Goal: Task Accomplishment & Management: Manage account settings

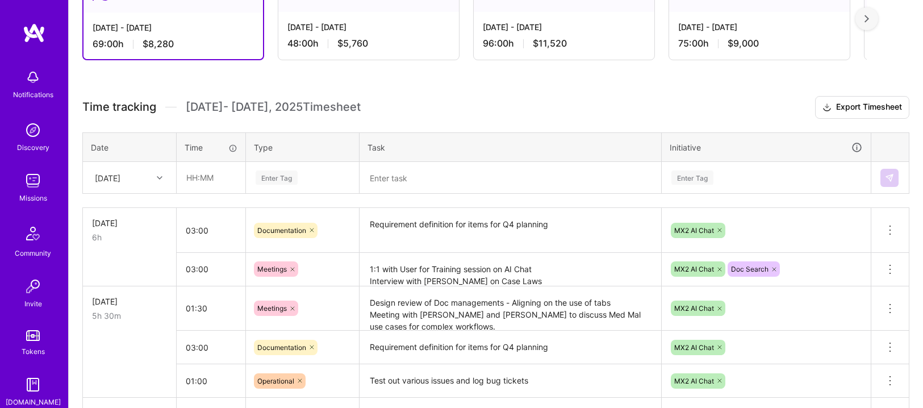
scroll to position [258, 0]
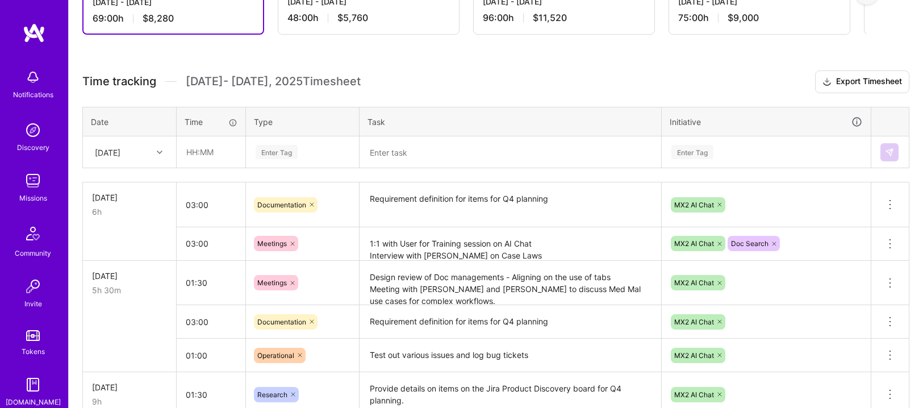
click at [538, 215] on textarea "Requirement definition for items for Q4 planning" at bounding box center [510, 204] width 299 height 43
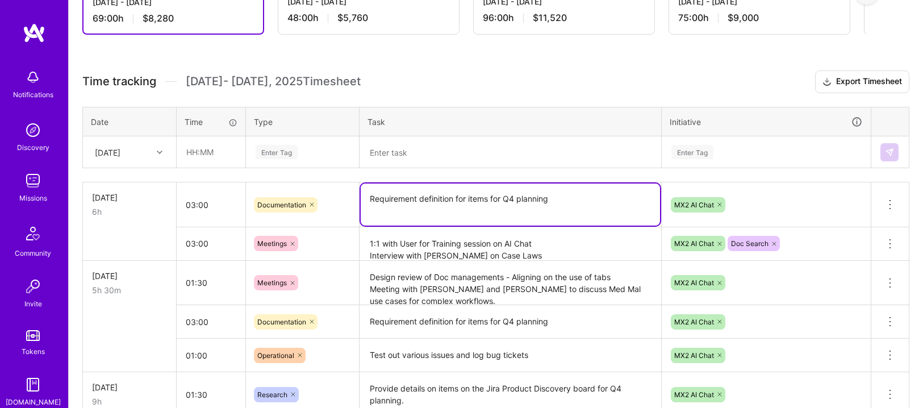
type textarea "Requirement definition for items for Q4 planning"
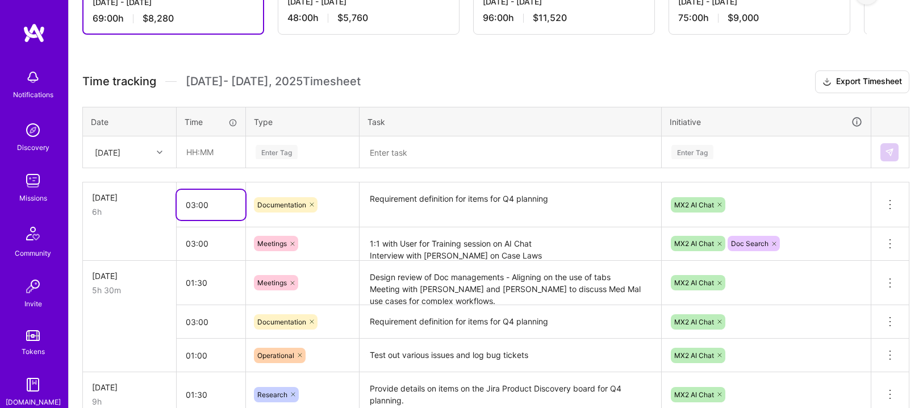
click at [213, 190] on input "03:00" at bounding box center [211, 205] width 69 height 30
click at [145, 213] on div "6h" at bounding box center [129, 212] width 75 height 12
click at [99, 151] on div "[DATE]" at bounding box center [108, 152] width 26 height 12
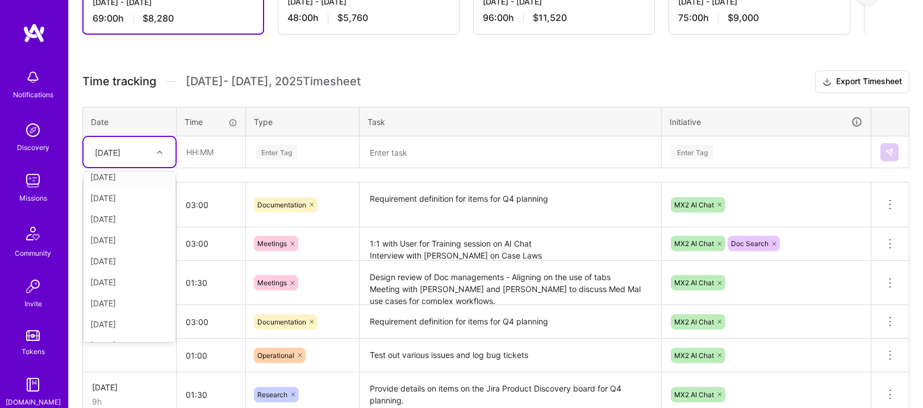
scroll to position [107, 0]
click at [114, 327] on div "[DATE]" at bounding box center [129, 329] width 92 height 21
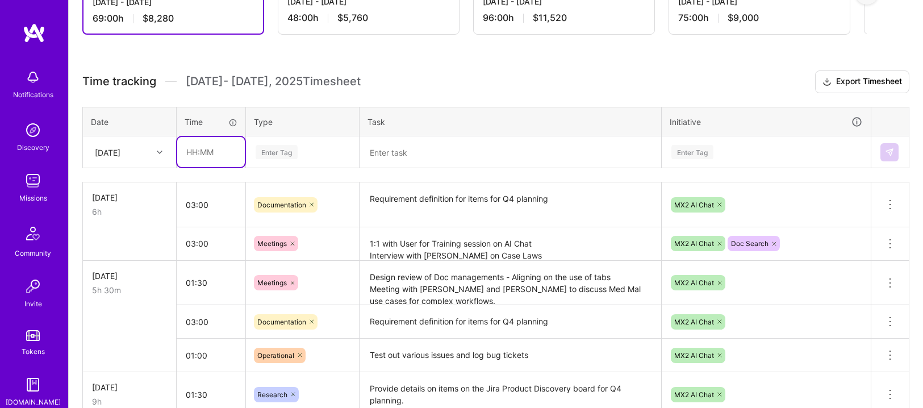
click at [216, 160] on input "text" at bounding box center [211, 152] width 68 height 30
type input "02:00"
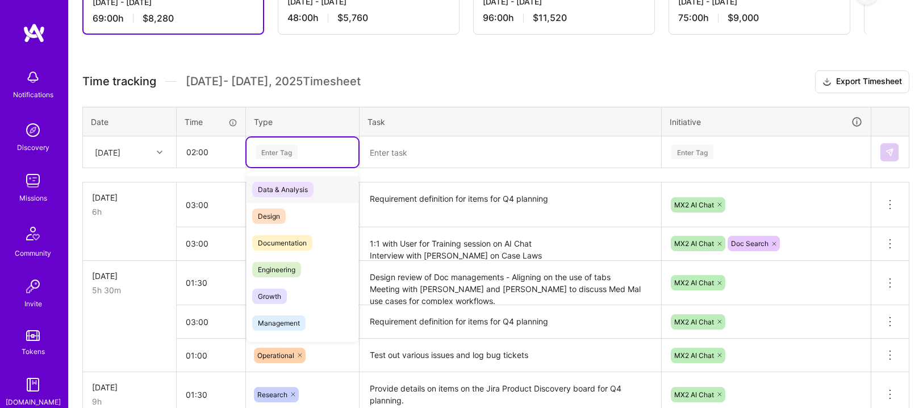
click at [297, 150] on div "Enter Tag" at bounding box center [276, 152] width 42 height 18
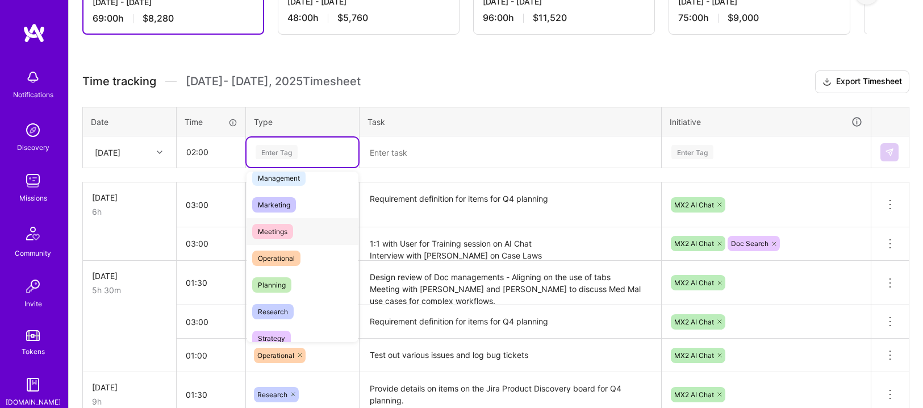
scroll to position [152, 0]
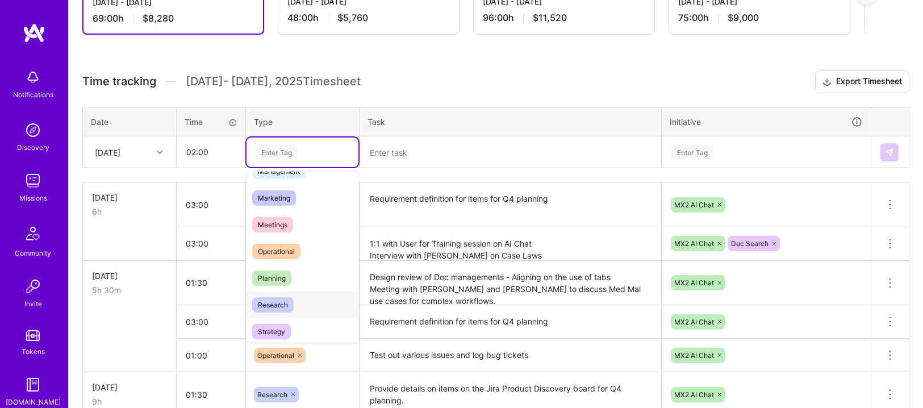
click at [275, 306] on span "Research" at bounding box center [272, 304] width 41 height 15
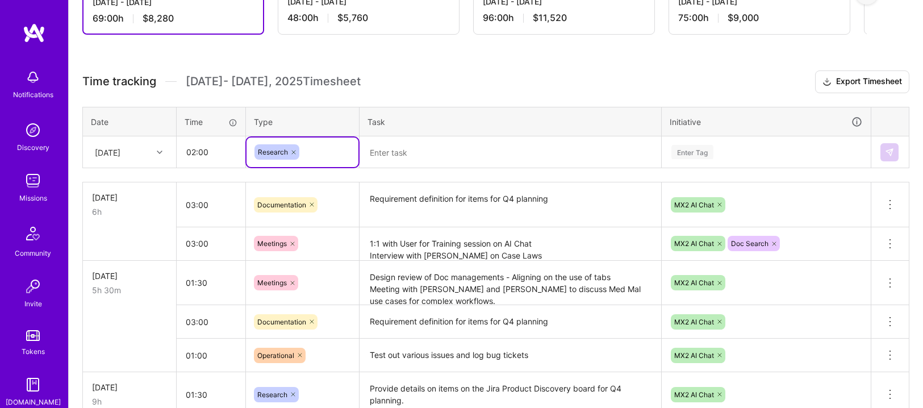
click at [375, 162] on textarea at bounding box center [510, 152] width 299 height 30
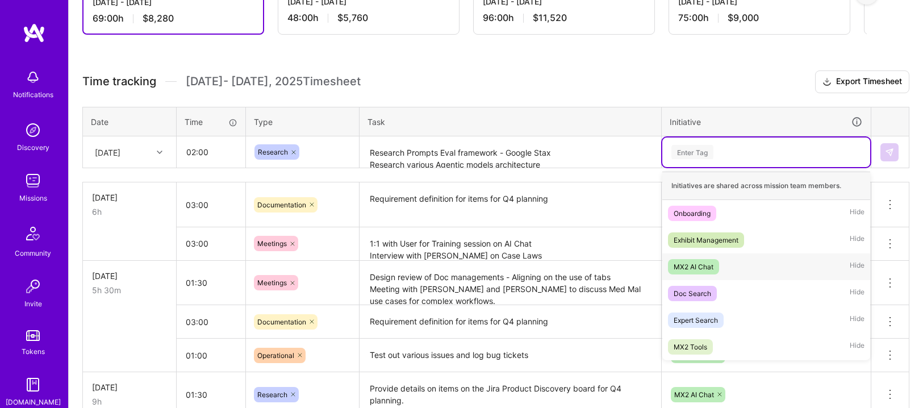
click at [707, 265] on div "MX2 AI Chat" at bounding box center [693, 267] width 40 height 12
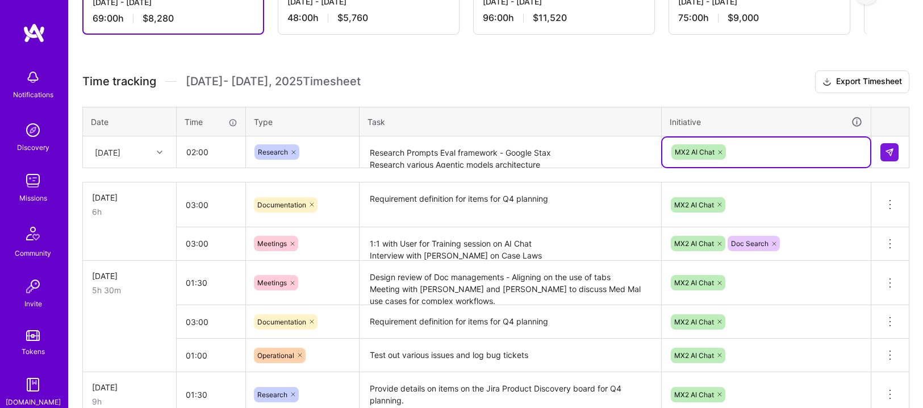
click at [574, 162] on textarea "Research Prompts Eval framework - Google Stax Research various Agentic models a…" at bounding box center [510, 152] width 299 height 30
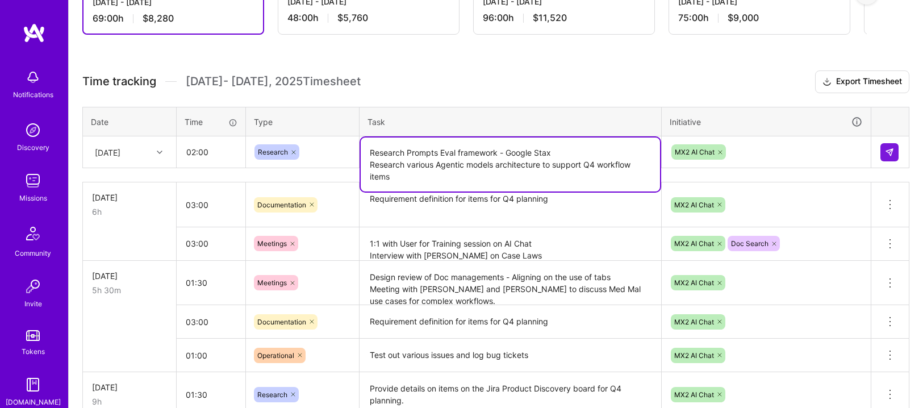
type textarea "Research Prompts Eval framework - Google Stax Research various Agentic models a…"
click at [883, 141] on td at bounding box center [890, 152] width 38 height 32
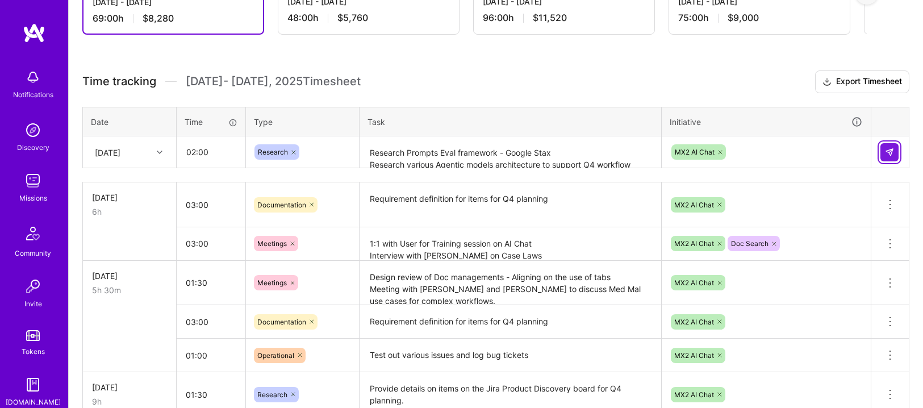
click at [886, 150] on img at bounding box center [889, 152] width 9 height 9
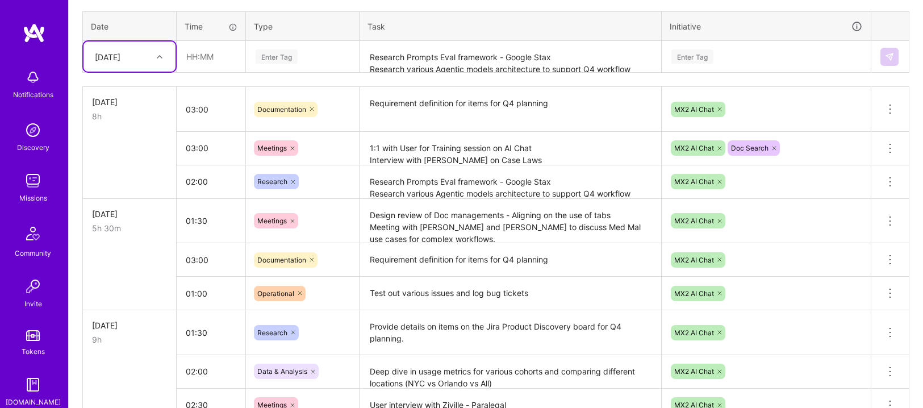
scroll to position [307, 0]
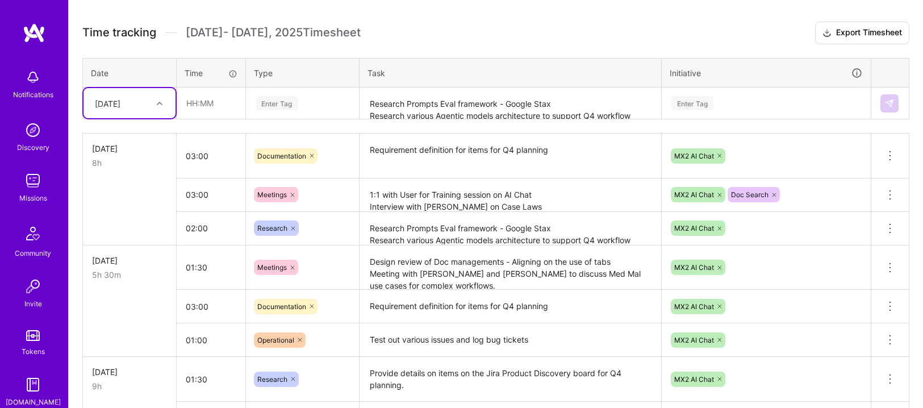
click at [153, 101] on div at bounding box center [161, 103] width 18 height 15
click at [128, 280] on div "[DATE]" at bounding box center [129, 280] width 92 height 21
click at [201, 102] on input "text" at bounding box center [211, 103] width 68 height 30
type input "03:00"
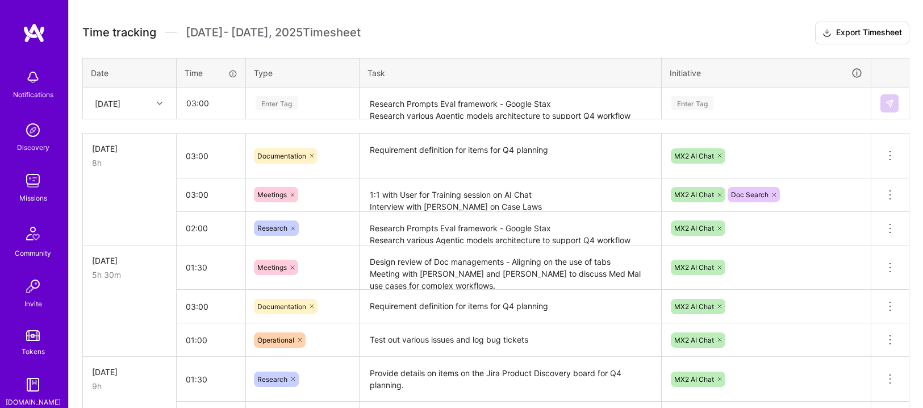
click at [295, 102] on div "Enter Tag" at bounding box center [276, 103] width 42 height 18
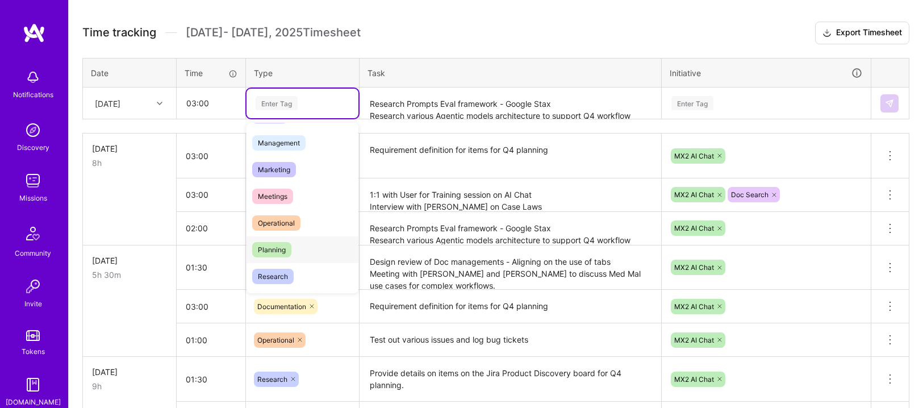
scroll to position [133, 0]
click at [302, 245] on div "Planning" at bounding box center [302, 247] width 112 height 27
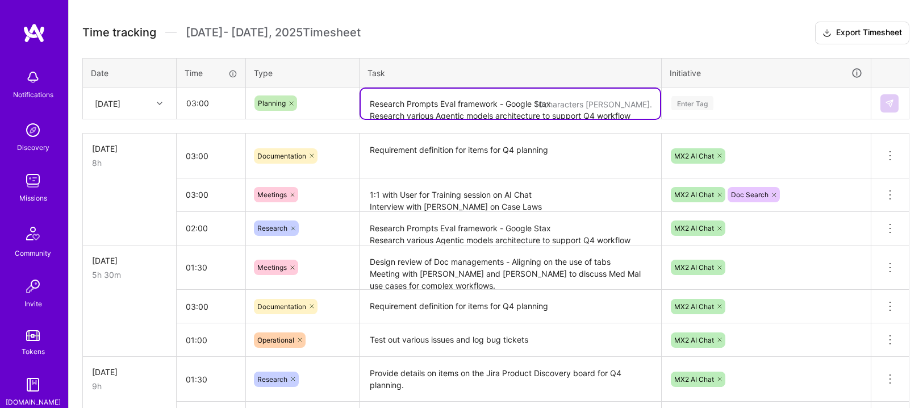
click at [410, 94] on textarea "Research Prompts Eval framework - Google Stax Research various Agentic models a…" at bounding box center [510, 104] width 299 height 30
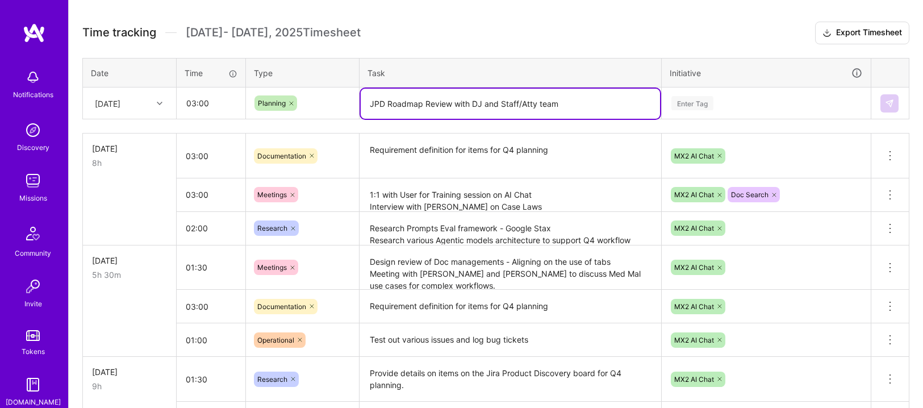
type textarea "JPD Roadmap Review with DJ and Staff/Atty team"
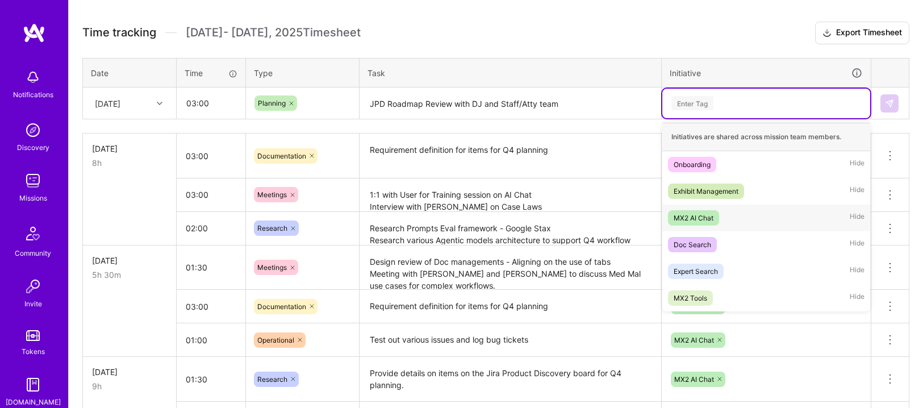
click at [707, 215] on div "MX2 AI Chat" at bounding box center [693, 218] width 40 height 12
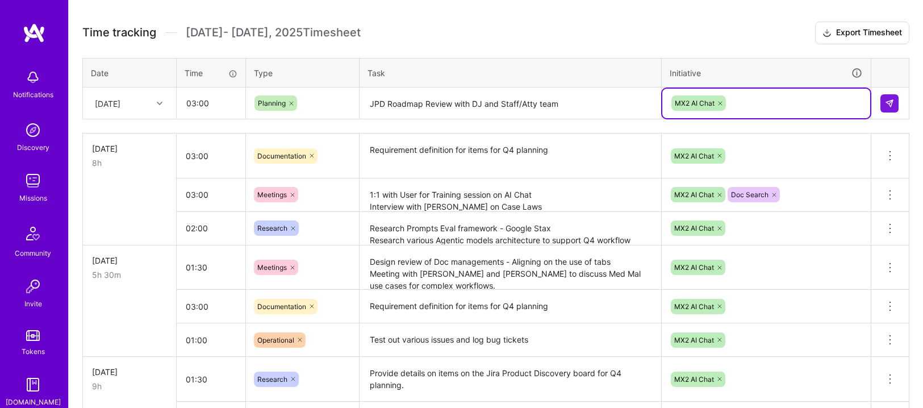
click at [735, 99] on div "MX2 AI Chat" at bounding box center [766, 103] width 192 height 18
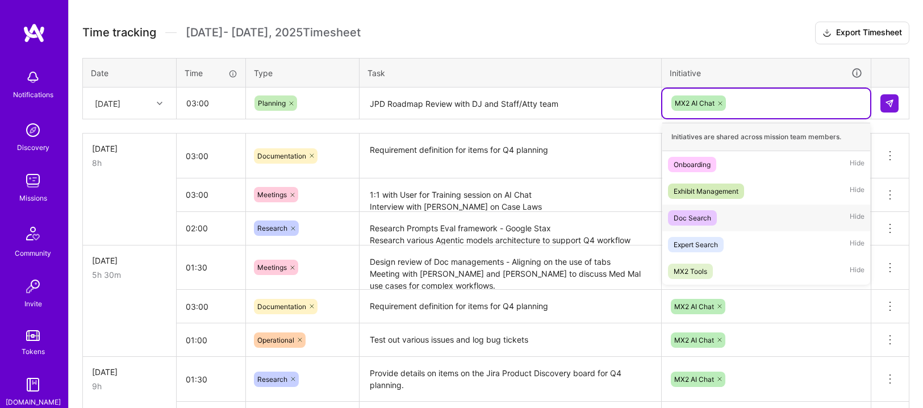
click at [705, 220] on div "Doc Search" at bounding box center [691, 218] width 37 height 12
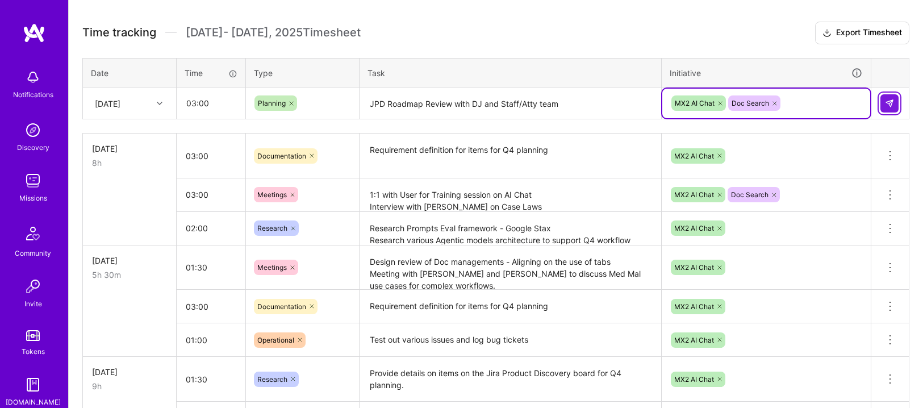
click at [881, 104] on button at bounding box center [889, 103] width 18 height 18
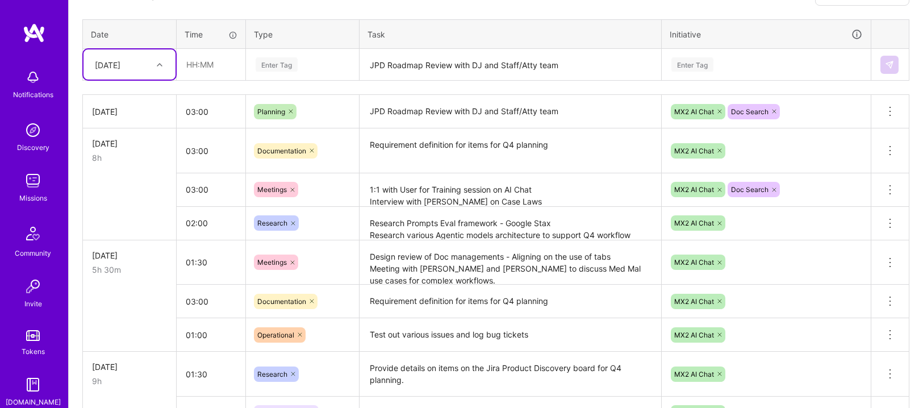
scroll to position [335, 0]
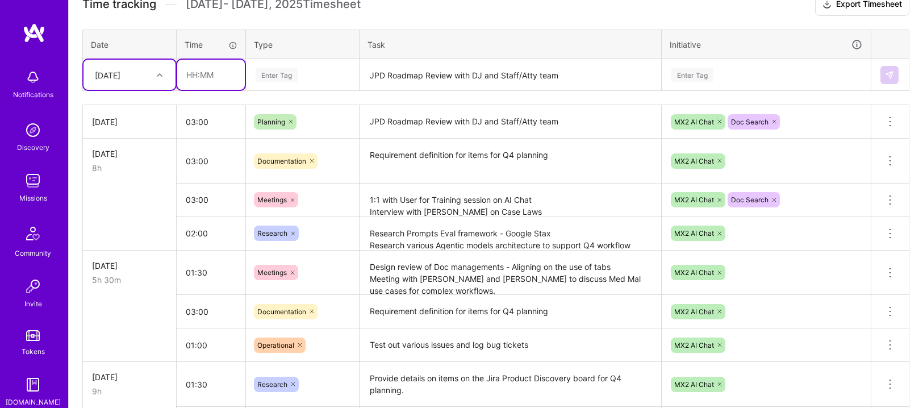
click at [226, 71] on input "text" at bounding box center [211, 75] width 68 height 30
type input "02:00"
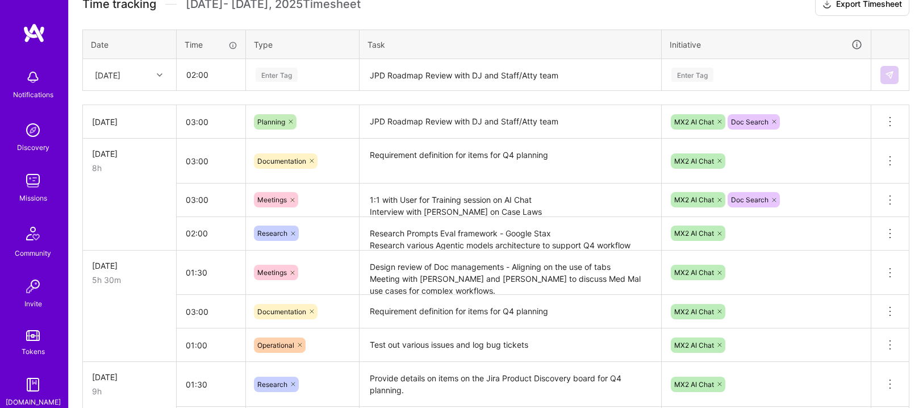
click at [291, 74] on div "Enter Tag" at bounding box center [276, 75] width 42 height 18
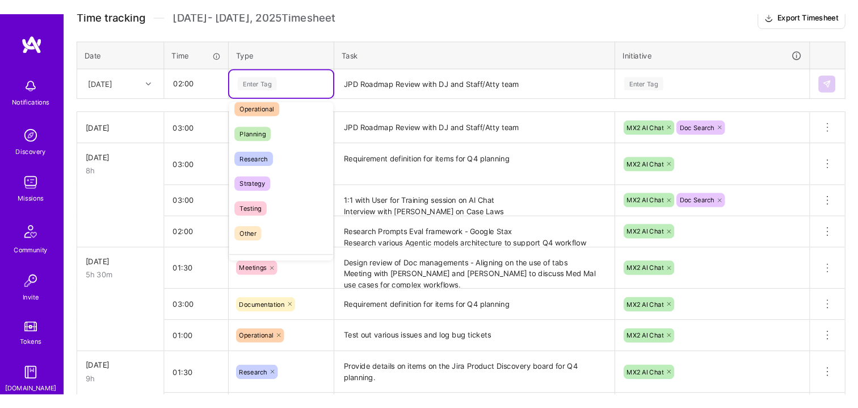
scroll to position [225, 0]
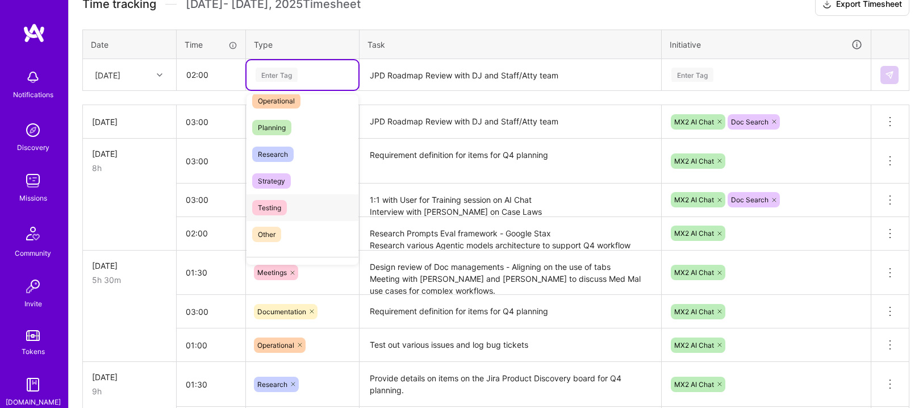
click at [309, 200] on div "Testing" at bounding box center [302, 207] width 112 height 27
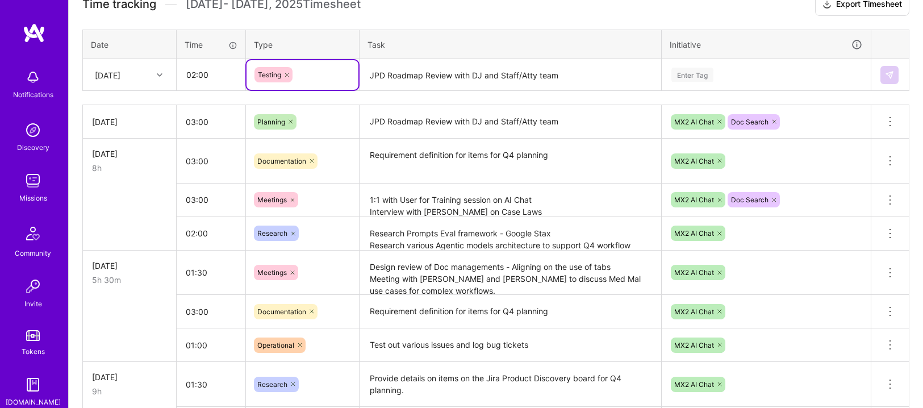
click at [399, 71] on textarea "JPD Roadmap Review with DJ and Staff/Atty team" at bounding box center [510, 75] width 299 height 30
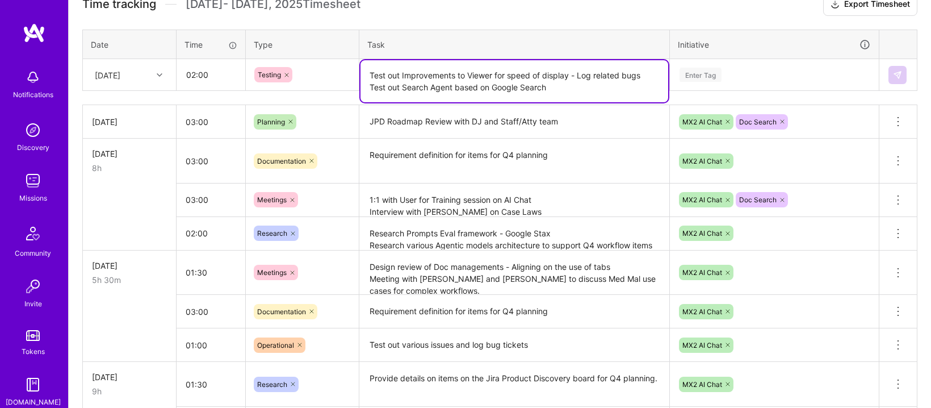
type textarea "Test out Improvements to Viewer for speed of display - Log related bugs Test ou…"
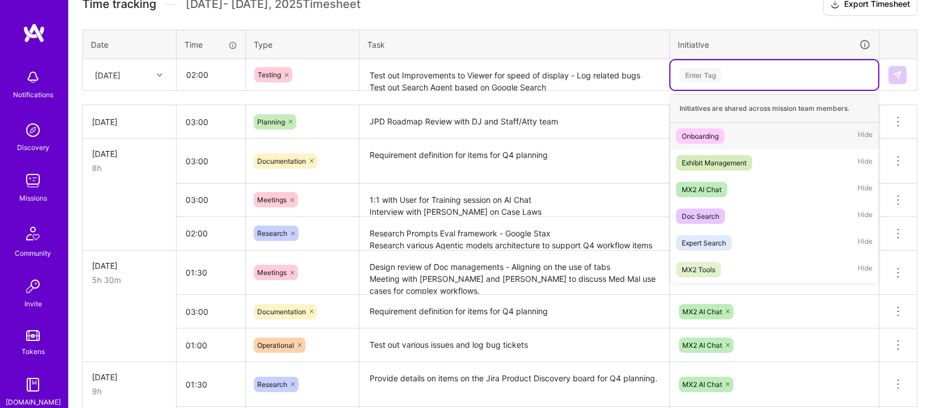
click at [694, 72] on div "Enter Tag" at bounding box center [701, 75] width 42 height 18
click at [707, 186] on div "MX2 AI Chat" at bounding box center [702, 189] width 40 height 12
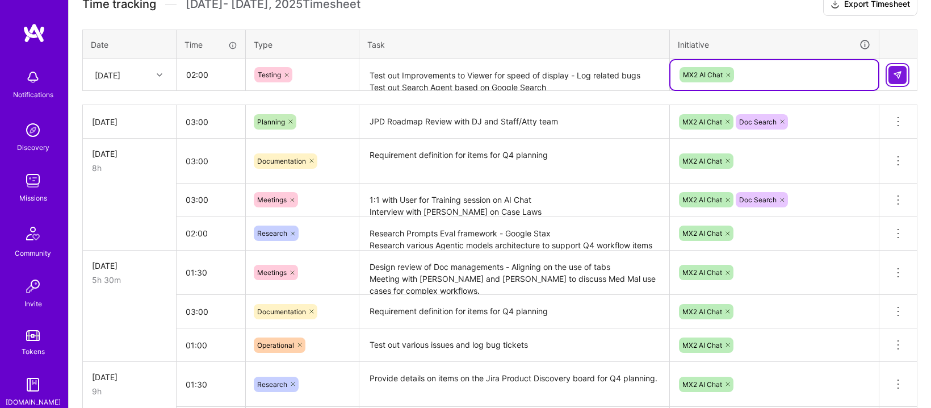
click at [894, 74] on img at bounding box center [897, 74] width 9 height 9
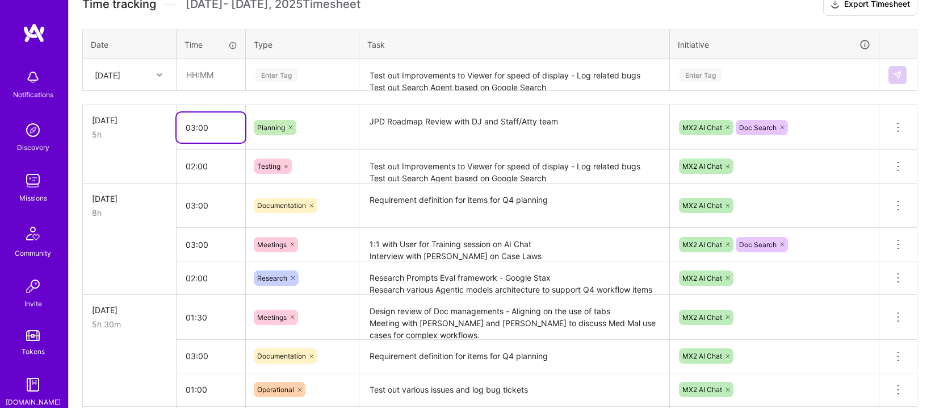
click at [195, 129] on input "03:00" at bounding box center [211, 127] width 69 height 30
type input "01:30"
click at [353, 128] on div "Planning" at bounding box center [302, 127] width 113 height 30
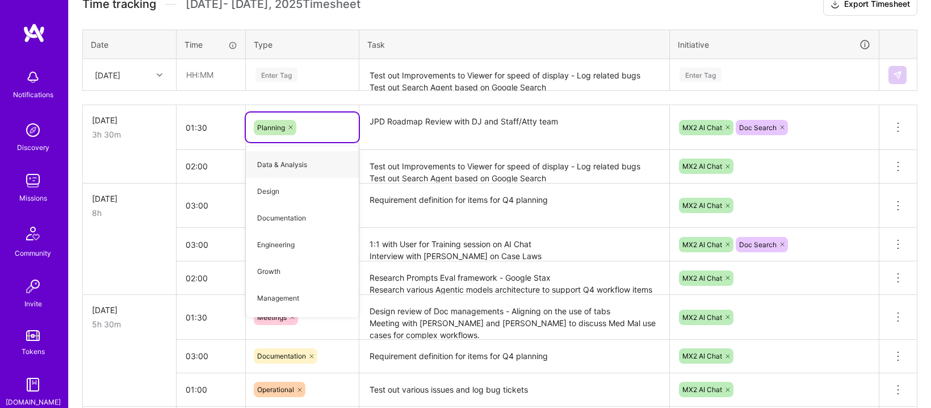
click at [430, 126] on textarea "JPD Roadmap Review with DJ and Staff/Atty team" at bounding box center [515, 127] width 308 height 43
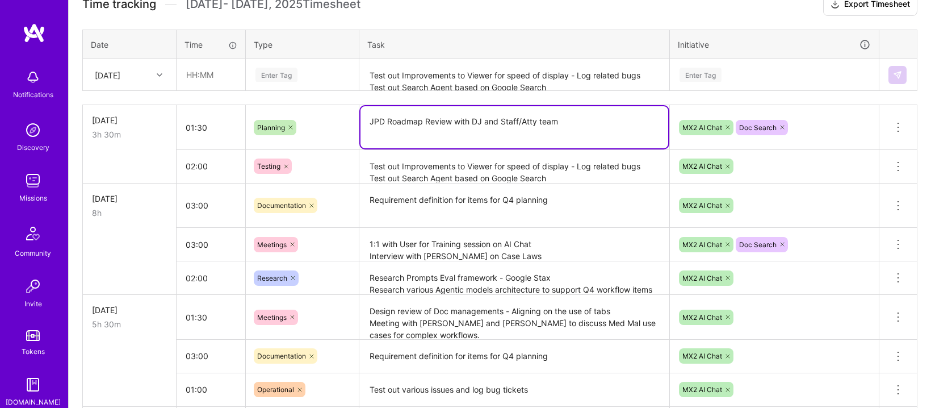
click at [116, 149] on td at bounding box center [130, 165] width 94 height 33
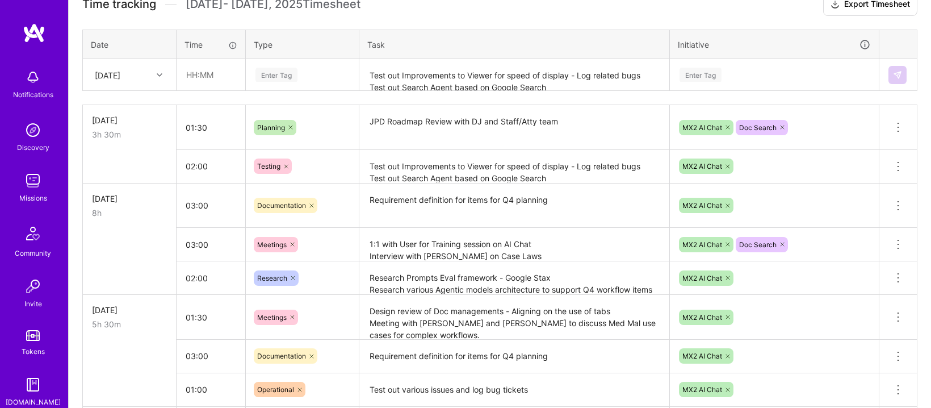
click at [116, 149] on td at bounding box center [130, 165] width 94 height 33
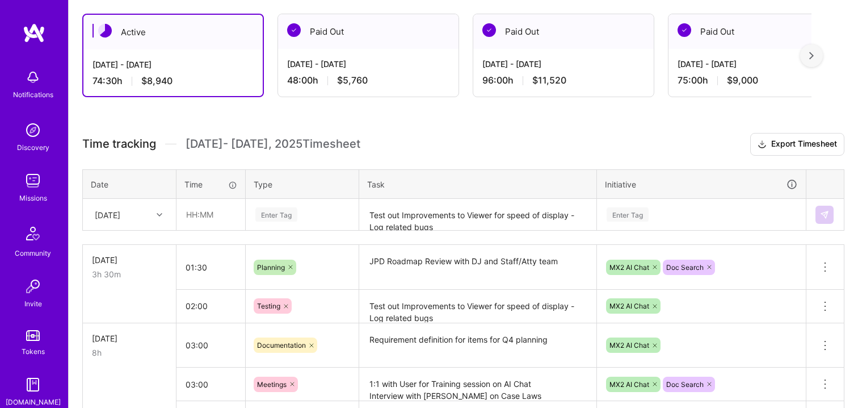
scroll to position [178, 0]
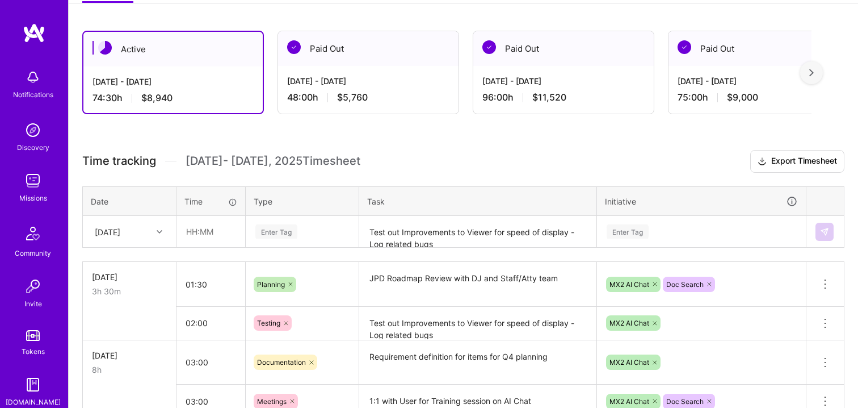
click at [36, 28] on img at bounding box center [34, 33] width 23 height 20
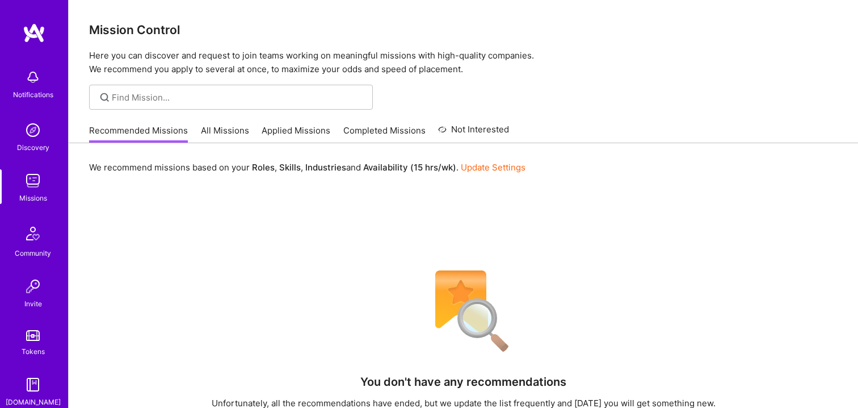
click at [207, 135] on link "All Missions" at bounding box center [225, 133] width 48 height 19
